Goal: Task Accomplishment & Management: Use online tool/utility

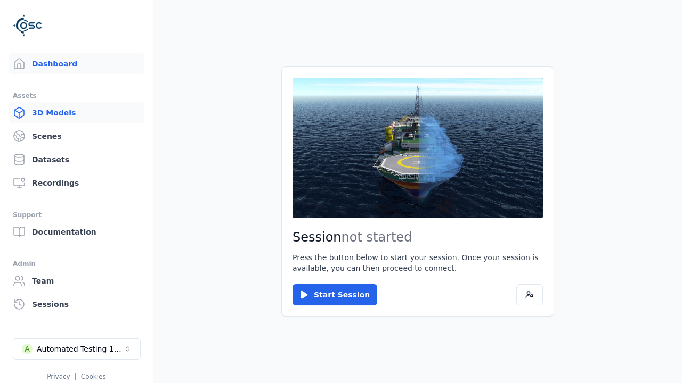
click at [76, 113] on link "3D Models" at bounding box center [77, 112] width 136 height 21
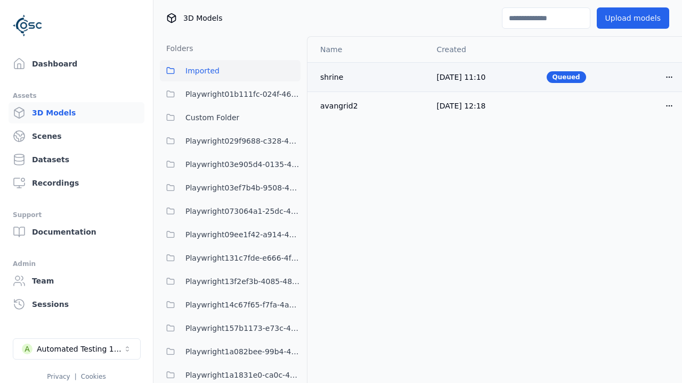
click at [669, 77] on html "Support Dashboard Assets 3D Models Scenes Datasets Recordings Support Documenta…" at bounding box center [341, 191] width 682 height 383
click at [646, 135] on div "Move" at bounding box center [645, 135] width 63 height 17
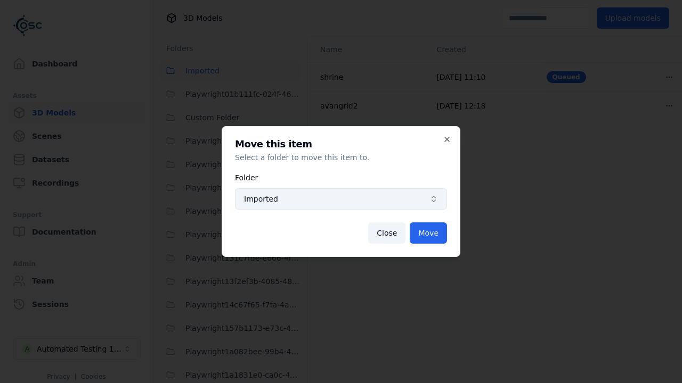
click at [341, 199] on span "Imported" at bounding box center [334, 199] width 181 height 11
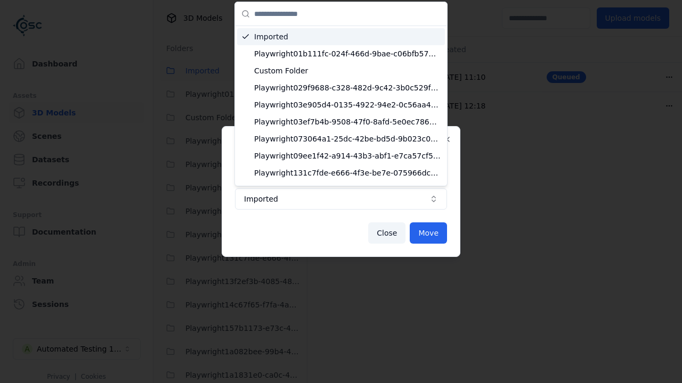
click at [347, 71] on span "Custom Folder" at bounding box center [347, 71] width 186 height 11
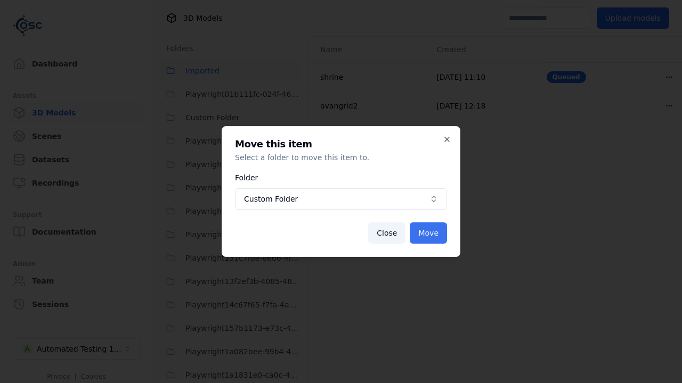
click at [428, 233] on button "Move" at bounding box center [428, 233] width 37 height 21
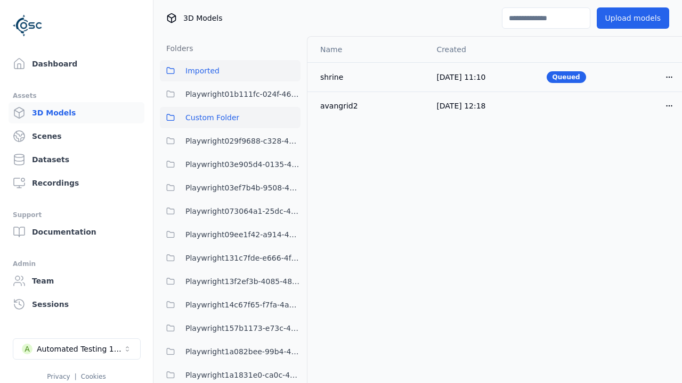
click at [230, 118] on span "Custom Folder" at bounding box center [212, 117] width 54 height 13
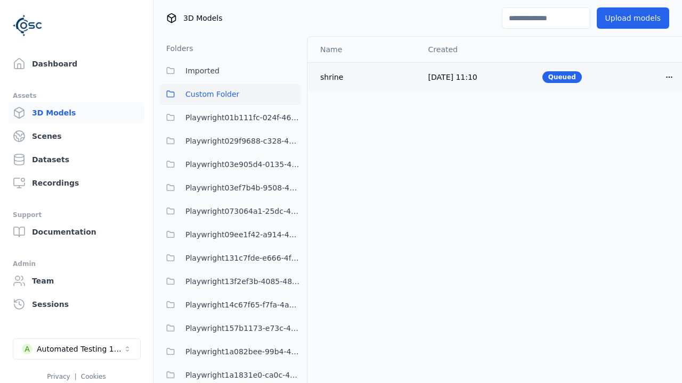
click at [230, 94] on span "Custom Folder" at bounding box center [212, 94] width 54 height 13
click at [669, 77] on html "Support Dashboard Assets 3D Models Scenes Datasets Recordings Support Documenta…" at bounding box center [341, 191] width 682 height 383
